Goal: Register for event/course

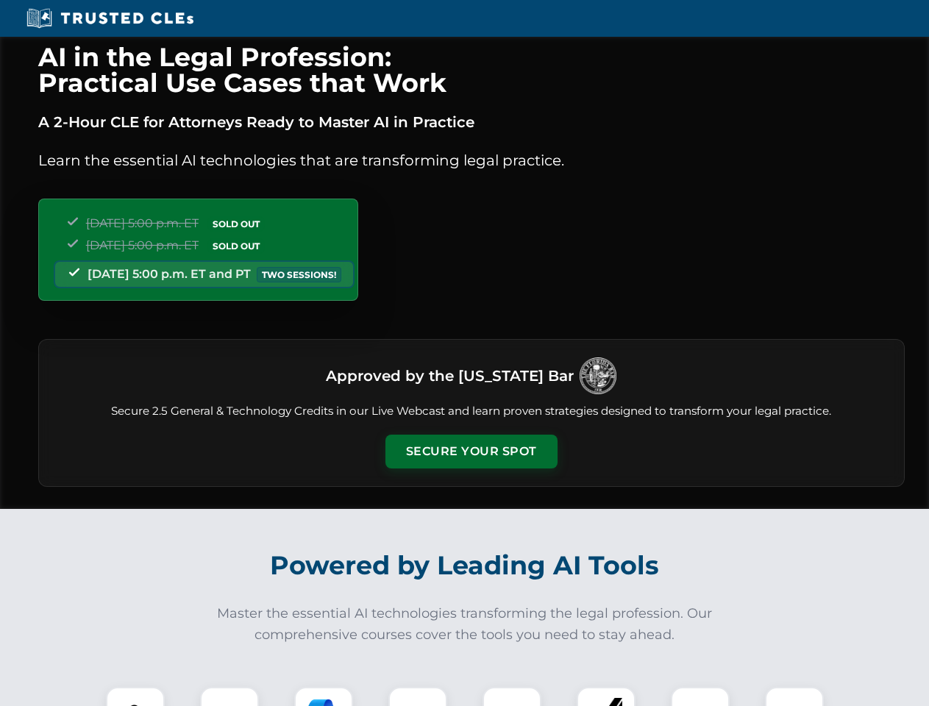
click at [471, 452] on button "Secure Your Spot" at bounding box center [472, 452] width 172 height 34
click at [135, 697] on img at bounding box center [135, 716] width 43 height 43
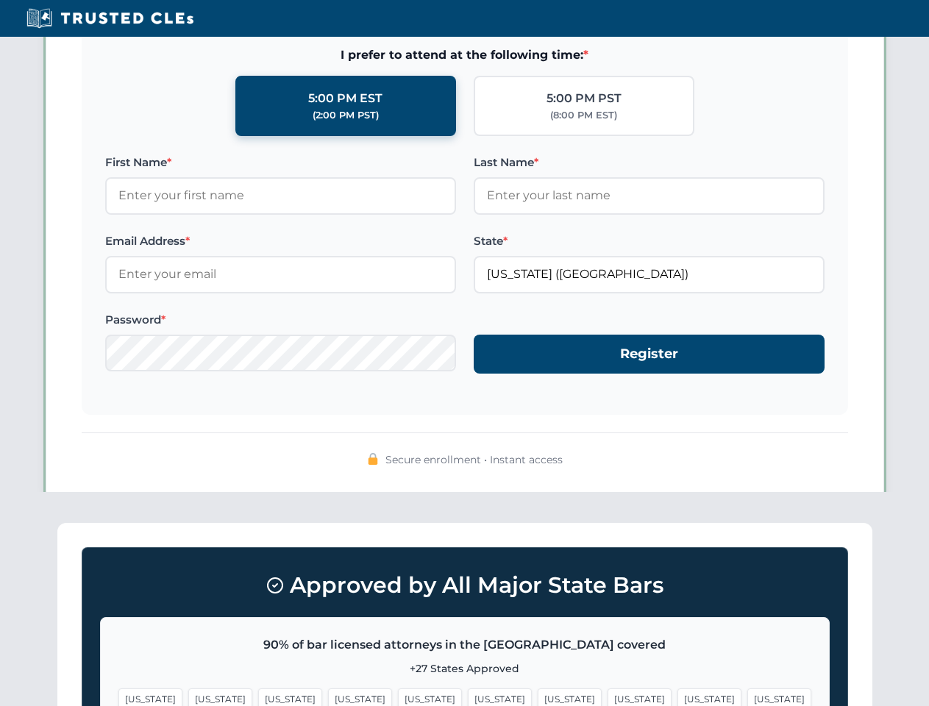
click at [538, 697] on span "[US_STATE]" at bounding box center [570, 699] width 64 height 21
click at [678, 697] on span "[US_STATE]" at bounding box center [710, 699] width 64 height 21
